Goal: Task Accomplishment & Management: Use online tool/utility

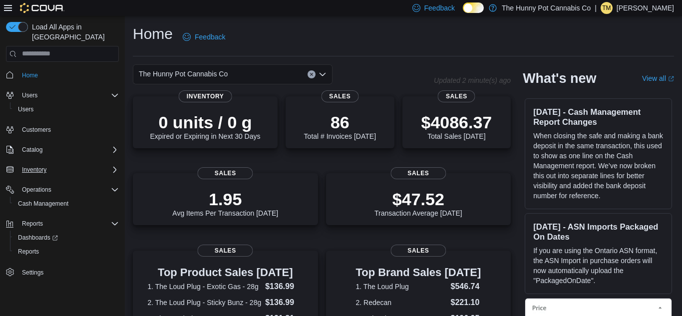
click at [113, 166] on icon "Complex example" at bounding box center [115, 170] width 8 height 8
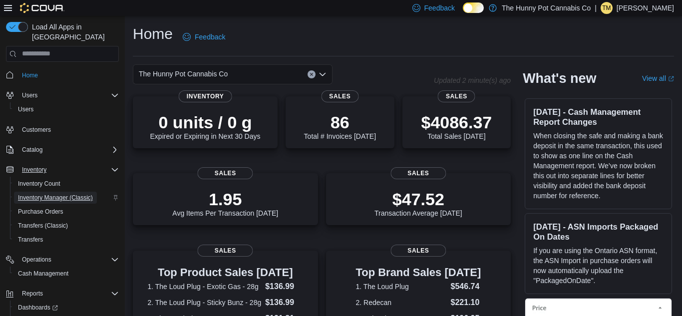
click at [55, 194] on span "Inventory Manager (Classic)" at bounding box center [55, 198] width 75 height 8
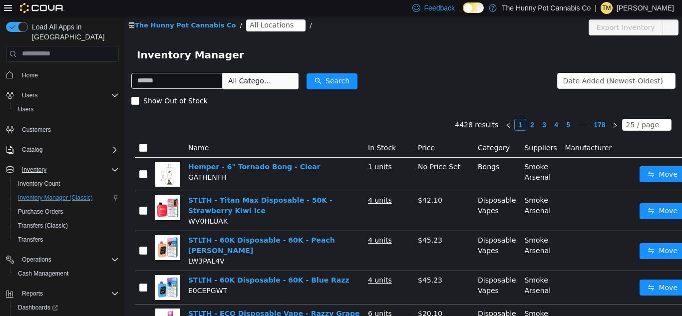
click at [254, 24] on span "All Locations" at bounding box center [271, 24] width 44 height 11
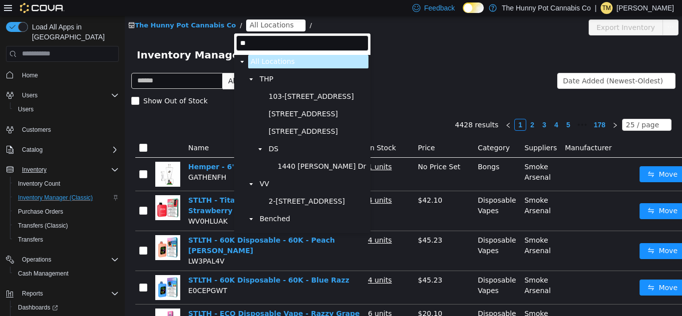
type input "***"
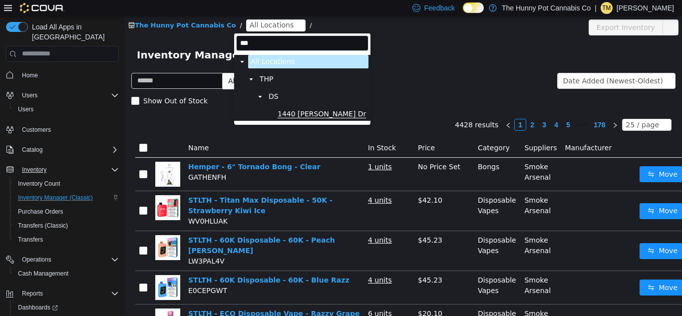
click at [296, 117] on span "1440 [PERSON_NAME] Dr" at bounding box center [321, 113] width 88 height 8
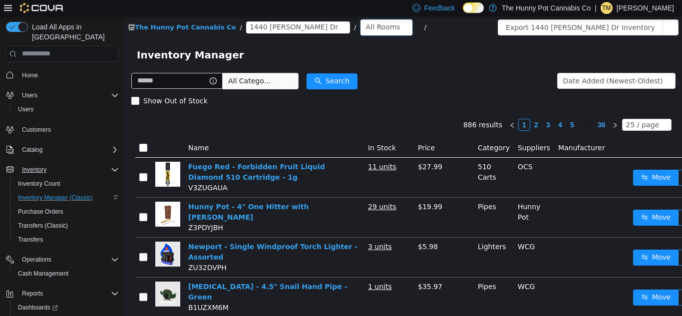
click at [366, 20] on div "All Rooms" at bounding box center [383, 26] width 34 height 15
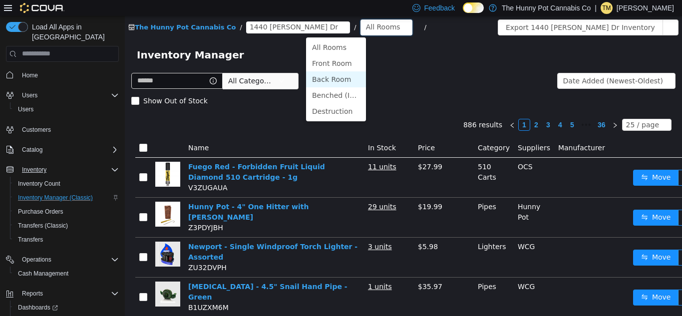
click at [326, 79] on li "Back Room" at bounding box center [336, 79] width 60 height 16
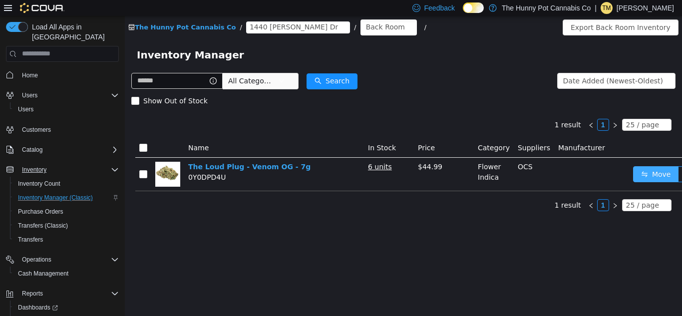
click at [645, 177] on button "Move" at bounding box center [656, 174] width 46 height 16
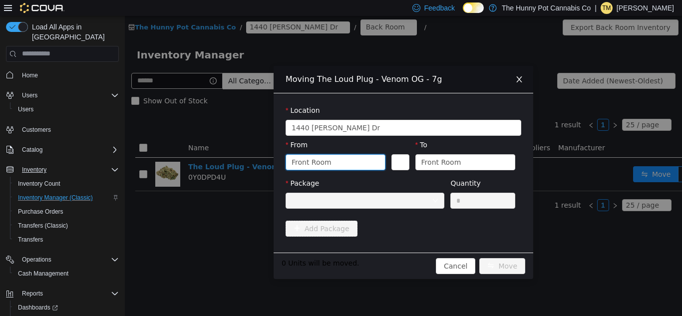
click at [373, 167] on div "Front Room" at bounding box center [331, 161] width 81 height 15
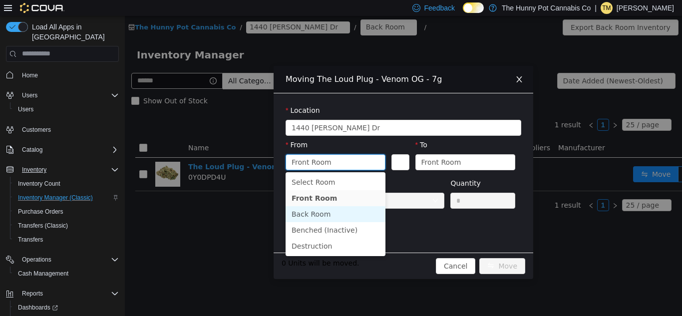
click at [339, 213] on li "Back Room" at bounding box center [335, 214] width 100 height 16
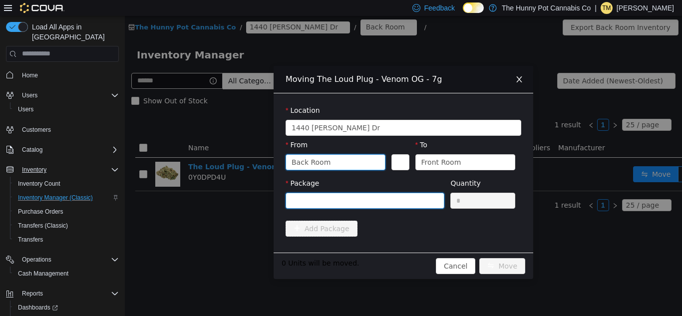
click at [381, 200] on div at bounding box center [361, 200] width 140 height 15
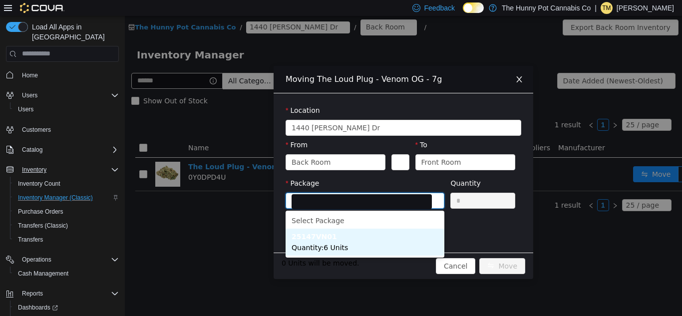
click at [335, 247] on span "Quantity : 6 Units" at bounding box center [319, 247] width 56 height 8
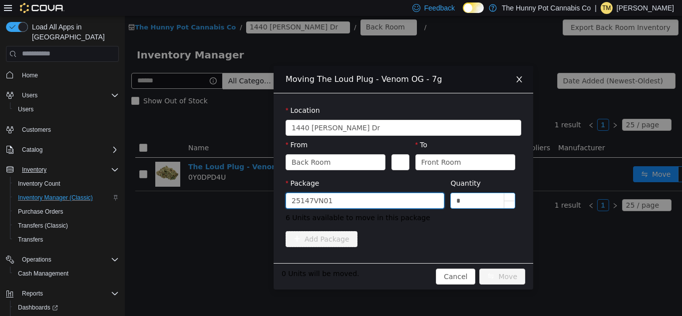
click at [476, 202] on input "*" at bounding box center [483, 200] width 64 height 15
type input "**"
click at [479, 268] on button "Move" at bounding box center [502, 276] width 46 height 16
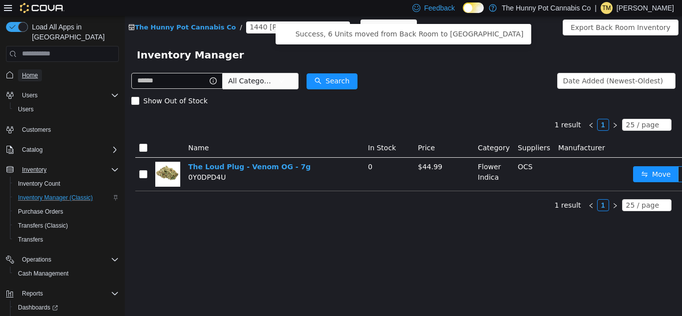
click at [24, 71] on span "Home" at bounding box center [30, 75] width 16 height 8
